Goal: Check status: Check status

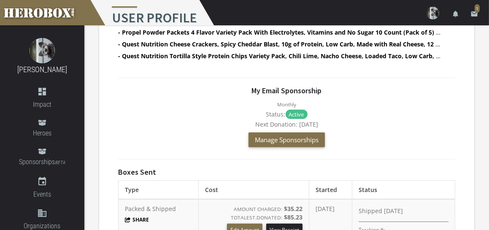
scroll to position [463, 0]
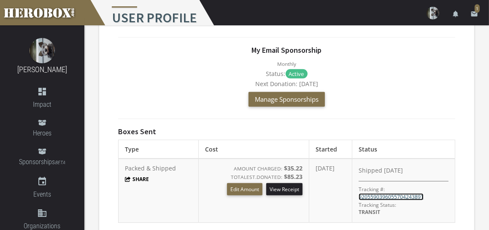
click at [417, 193] on link "9205590396055704243891" at bounding box center [391, 196] width 65 height 7
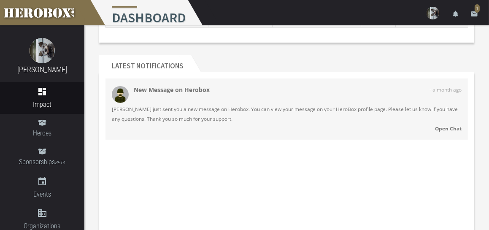
scroll to position [128, 0]
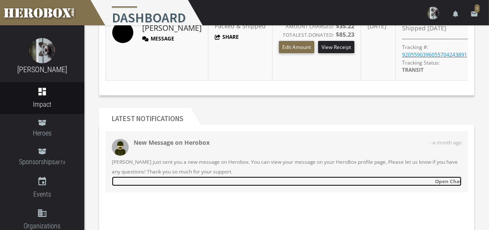
click at [449, 178] on strong "Open Chat" at bounding box center [448, 181] width 27 height 7
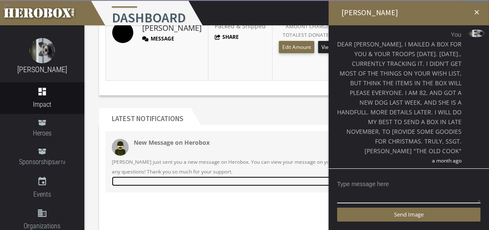
scroll to position [193, 0]
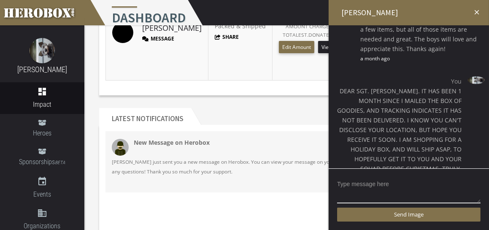
click at [478, 11] on icon "close" at bounding box center [477, 12] width 8 height 8
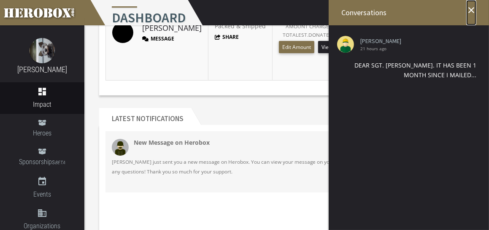
click at [472, 8] on icon "close" at bounding box center [471, 10] width 10 height 10
